Goal: Register for event/course

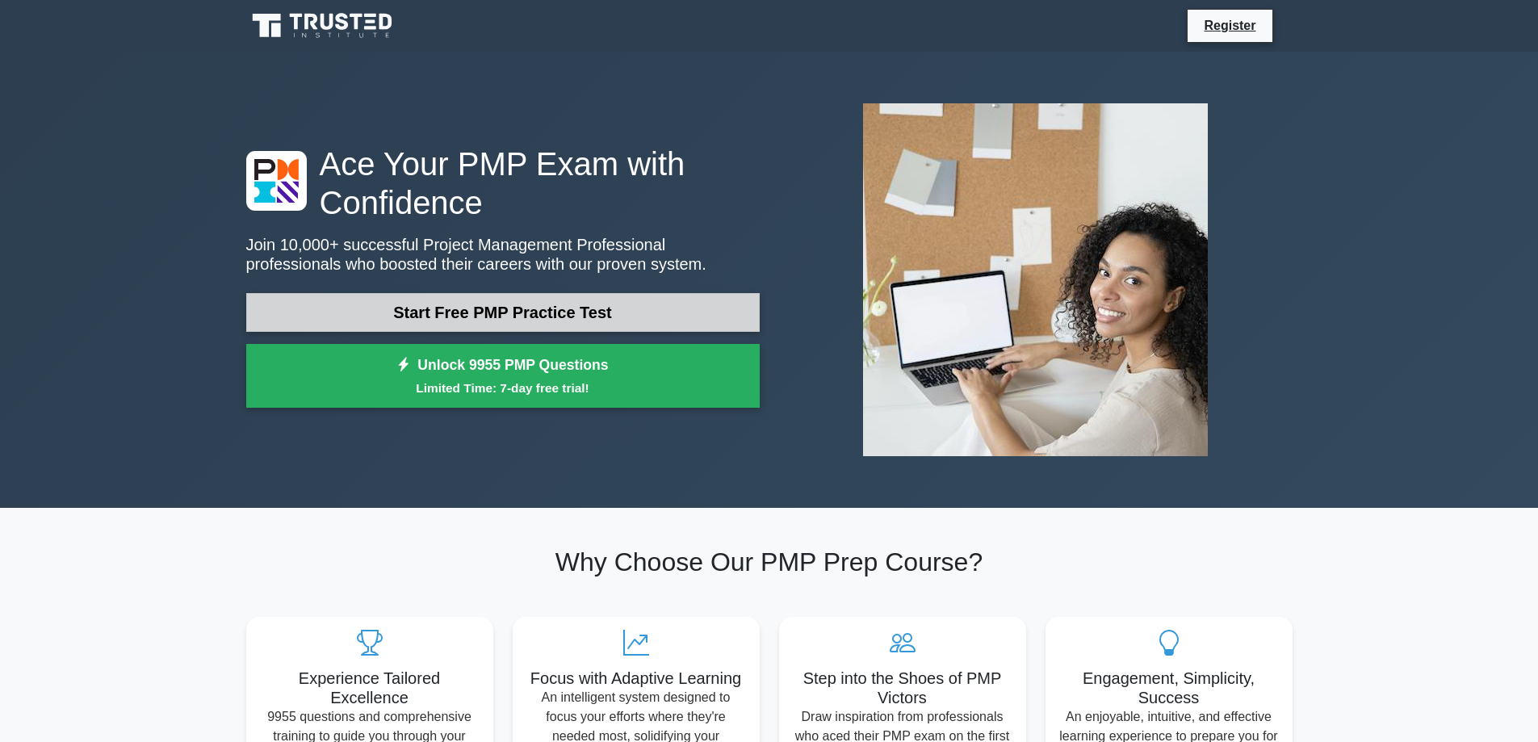
click at [563, 312] on link "Start Free PMP Practice Test" at bounding box center [502, 312] width 513 height 39
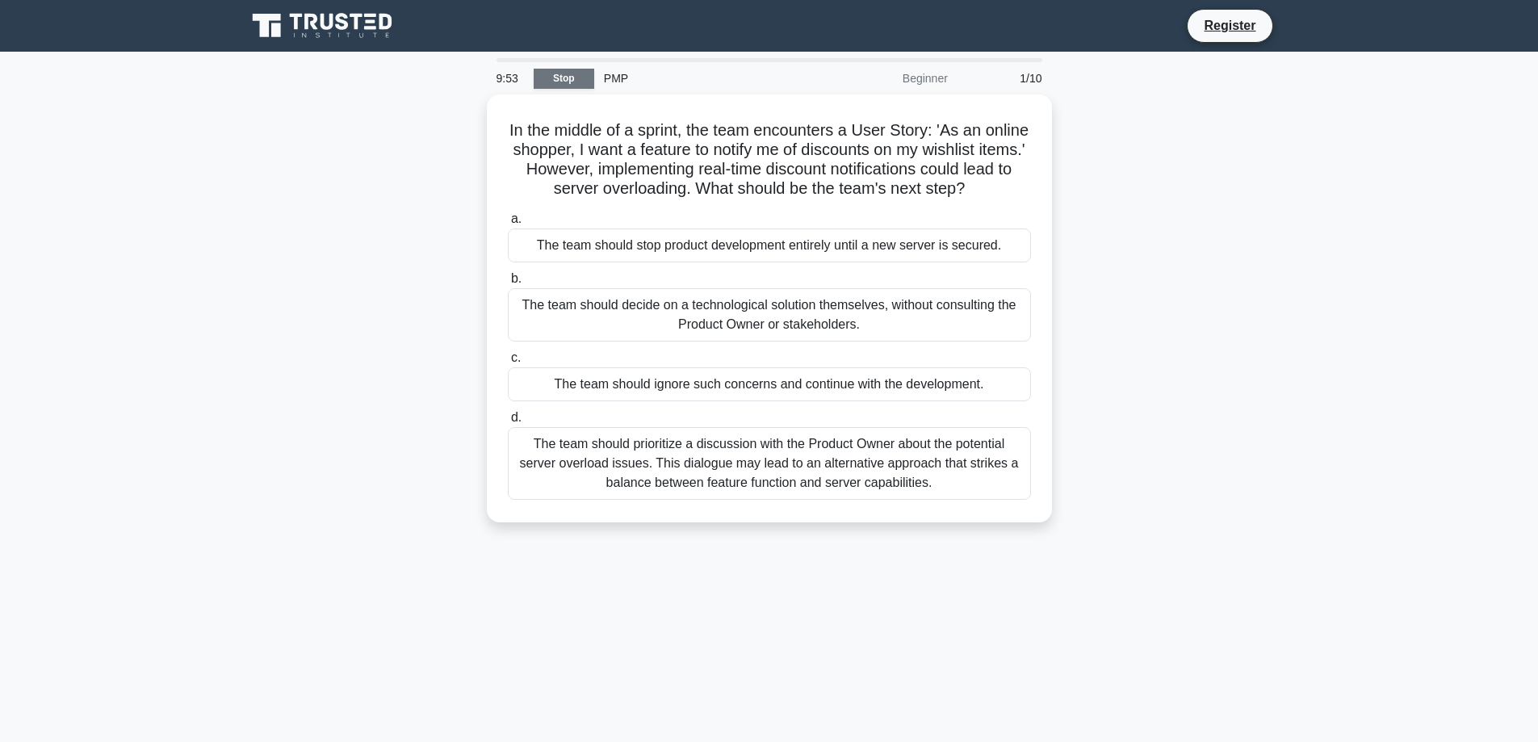
click at [574, 77] on link "Stop" at bounding box center [564, 79] width 61 height 20
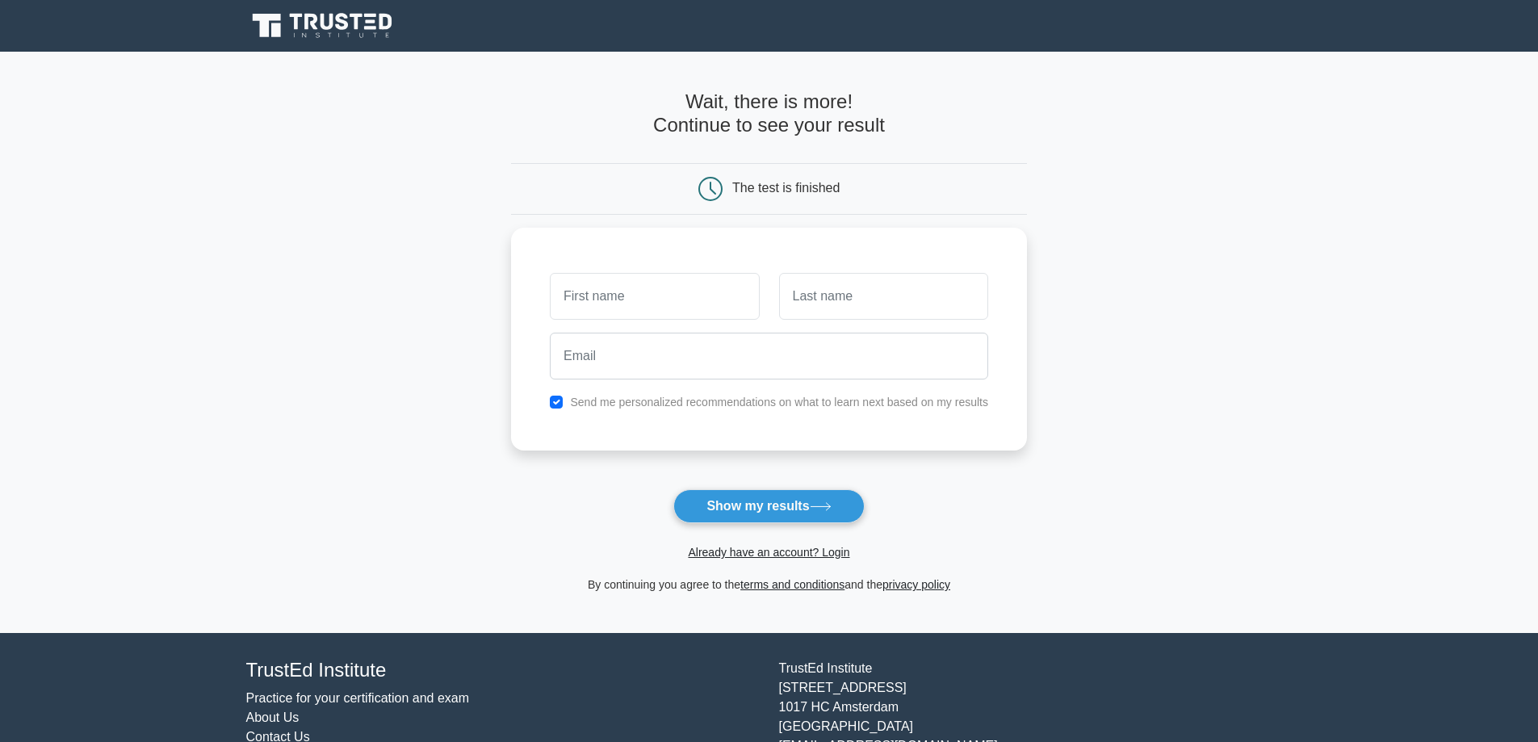
click at [1171, 294] on main "Wait, there is more! Continue to see your result The test is finished and the" at bounding box center [769, 342] width 1538 height 581
